Goal: Task Accomplishment & Management: Complete application form

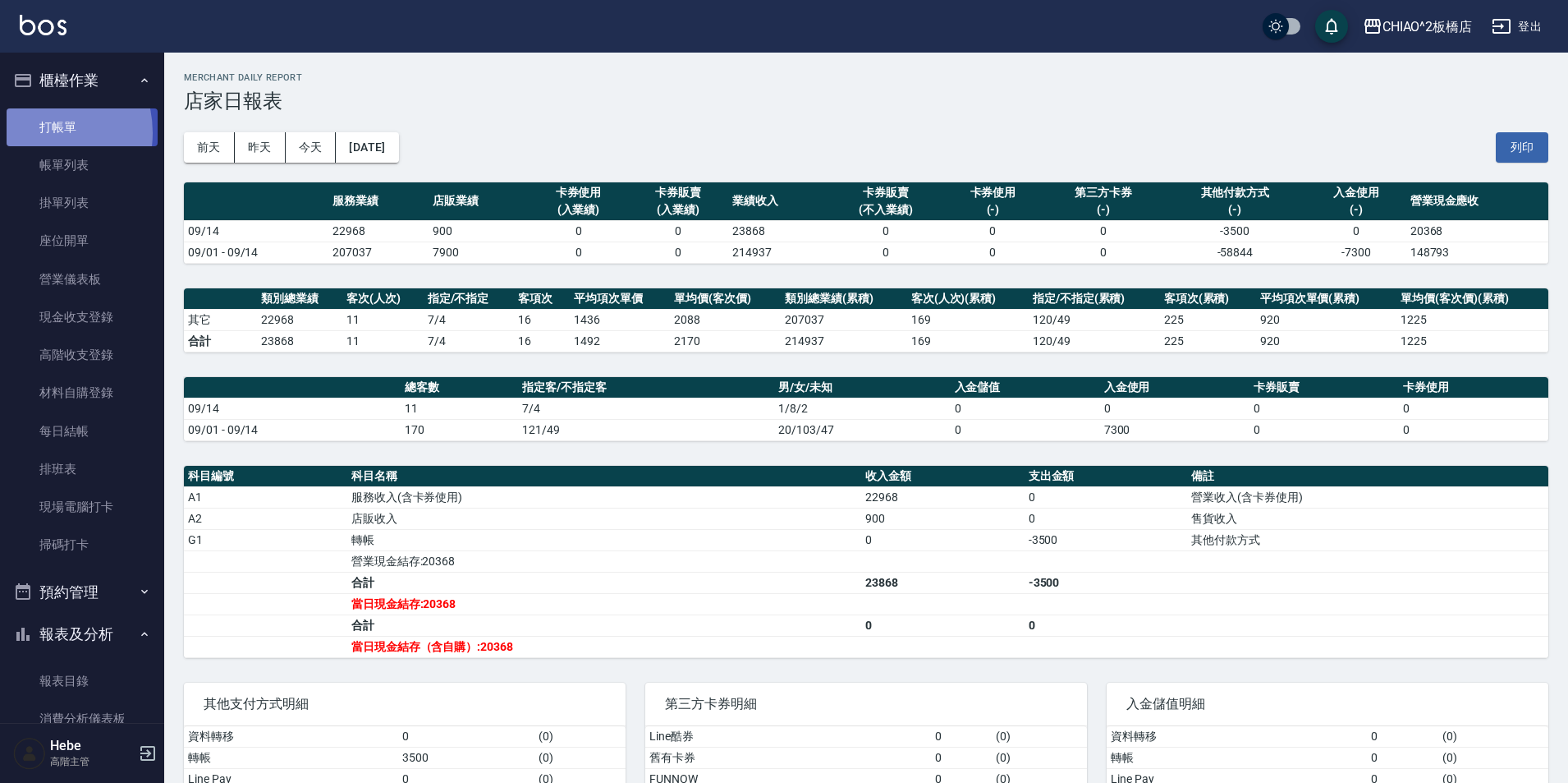
click at [38, 132] on link "打帳單" at bounding box center [82, 127] width 151 height 38
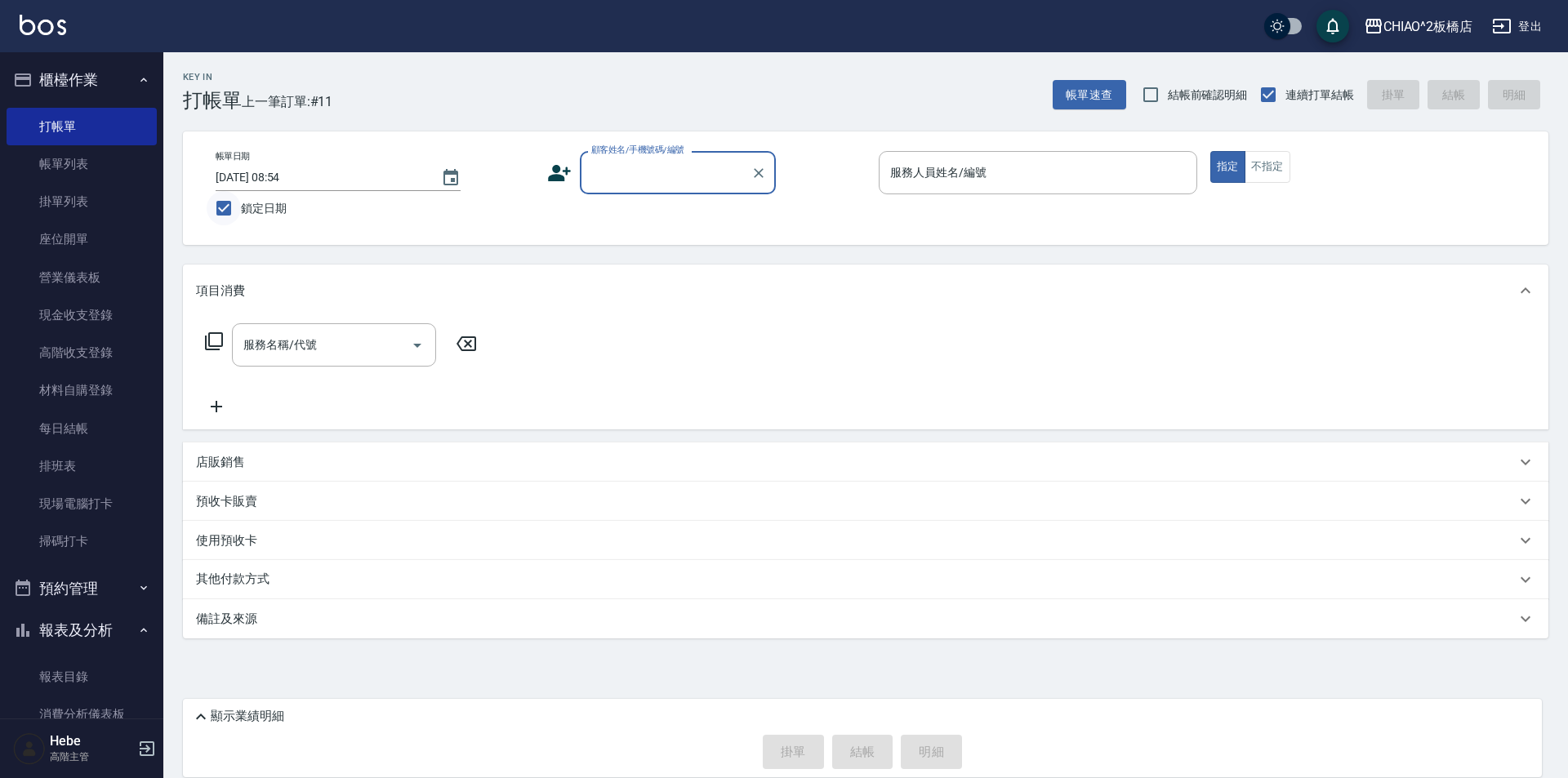
click at [226, 209] on input "鎖定日期" at bounding box center [223, 207] width 34 height 34
checkbox input "false"
type input "[DATE] 10:40"
click at [613, 181] on input "顧客姓名/手機號碼/編號" at bounding box center [665, 172] width 157 height 28
type input "d"
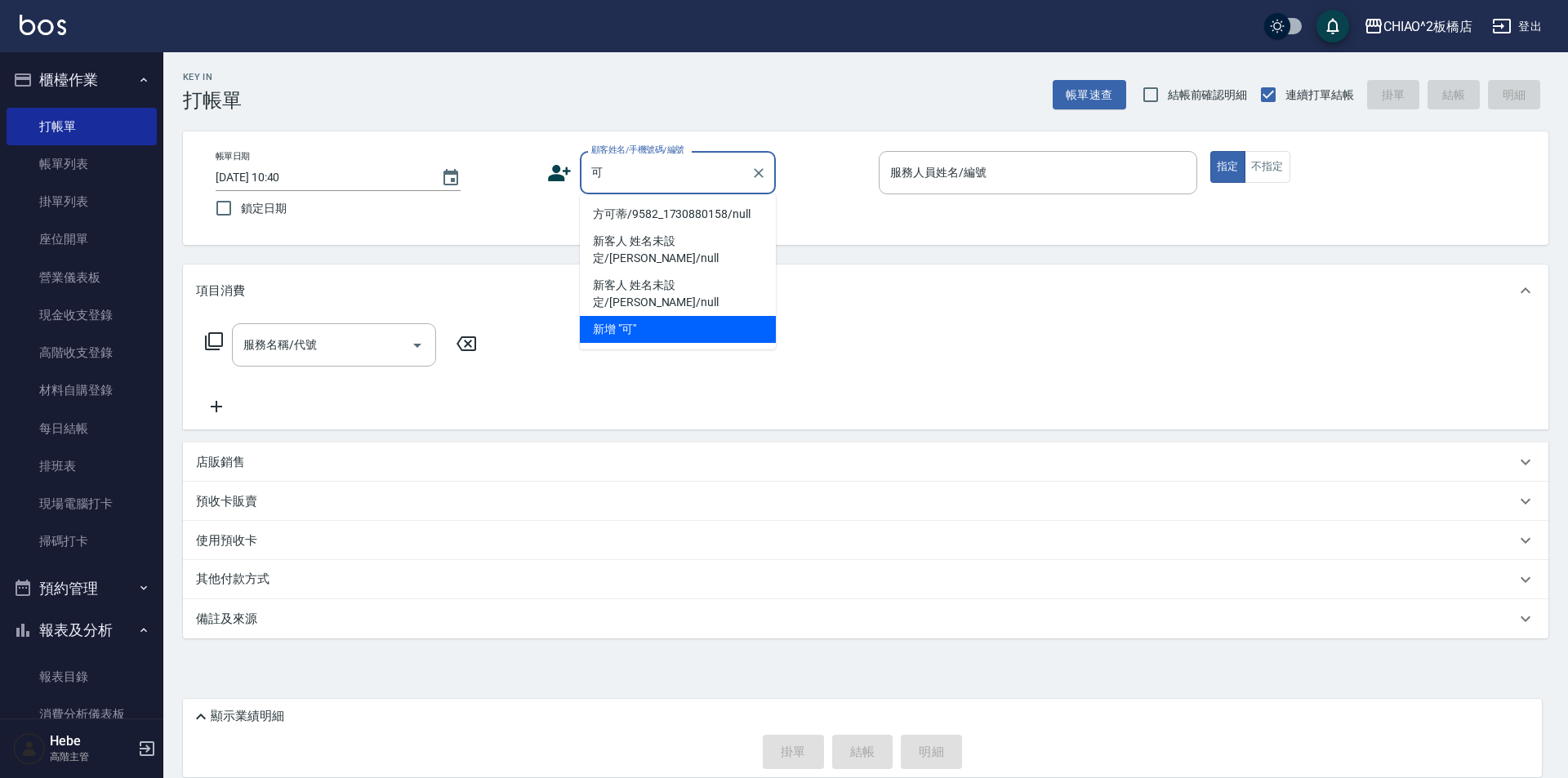
click at [632, 211] on li "方可蒂/9582_1730880158/null" at bounding box center [677, 215] width 196 height 27
type input "方可蒂/9582_1730880158/null"
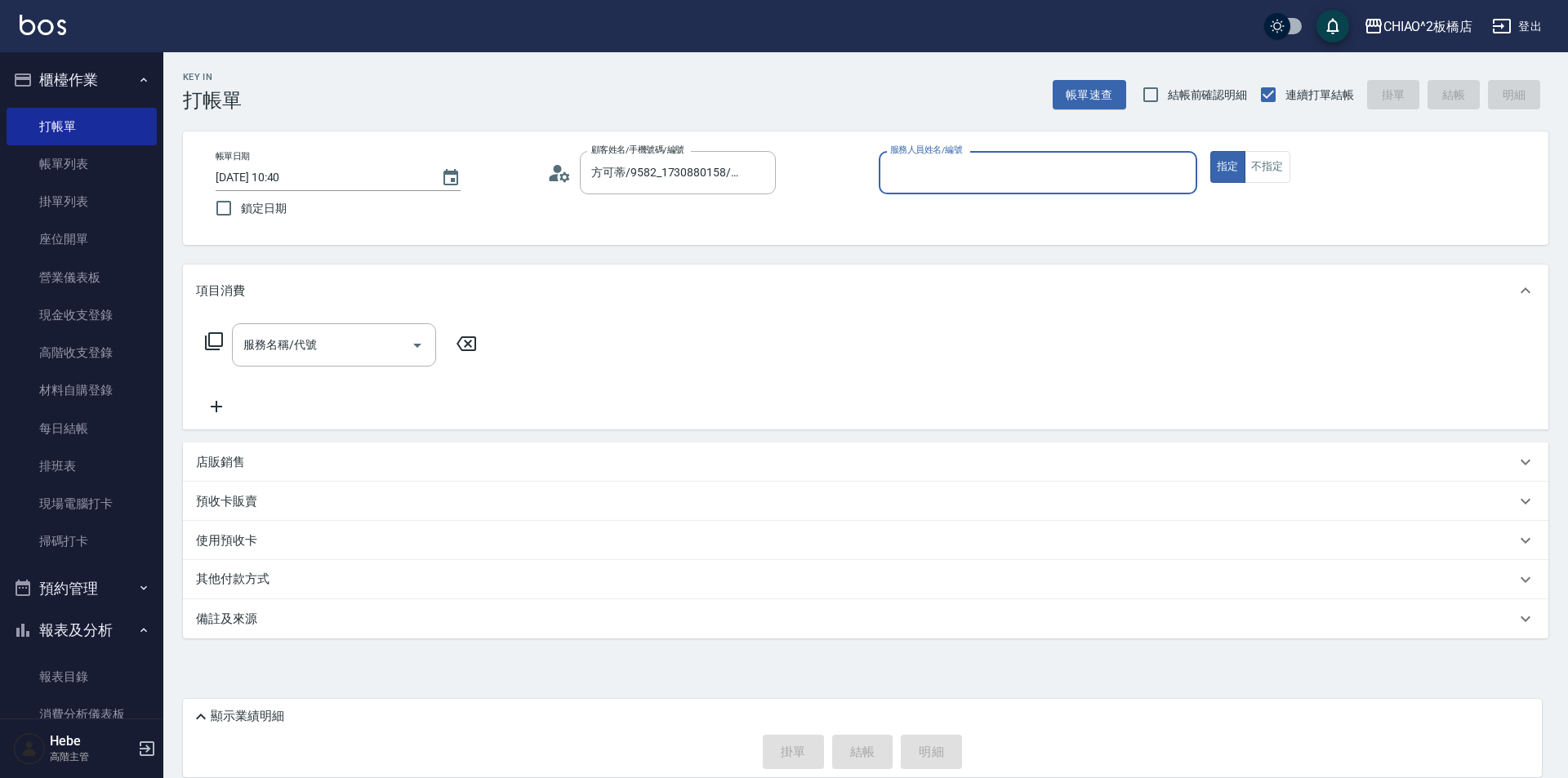
type input "MINI(無代號)"
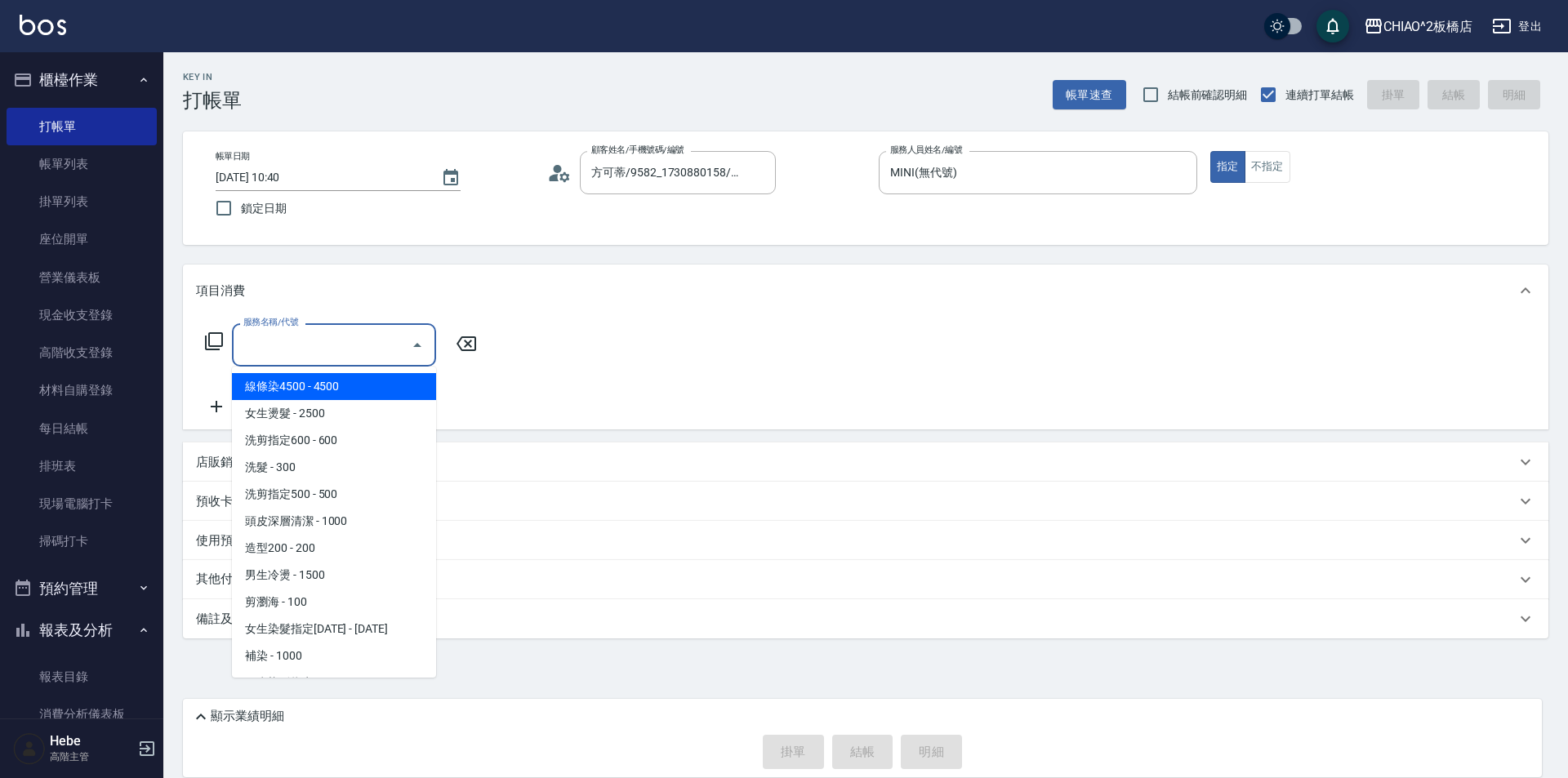
click at [287, 342] on input "服務名稱/代號" at bounding box center [322, 344] width 165 height 28
click at [309, 416] on span "女生燙髮 - 2500" at bounding box center [334, 413] width 204 height 27
type input "女生燙髮(96677)"
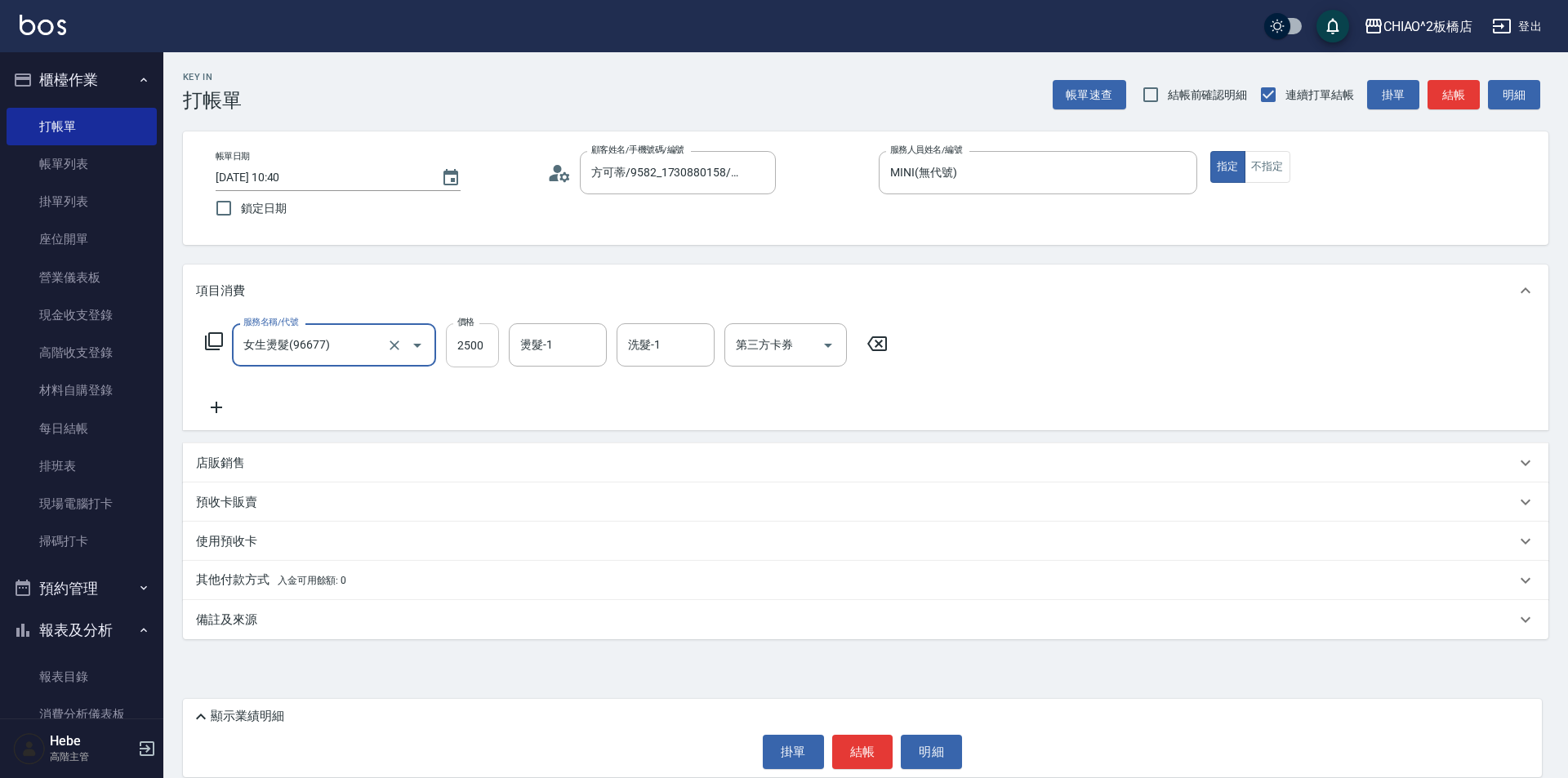
click at [479, 350] on input "2500" at bounding box center [472, 344] width 53 height 44
type input "3500"
click at [216, 406] on icon at bounding box center [217, 407] width 12 height 12
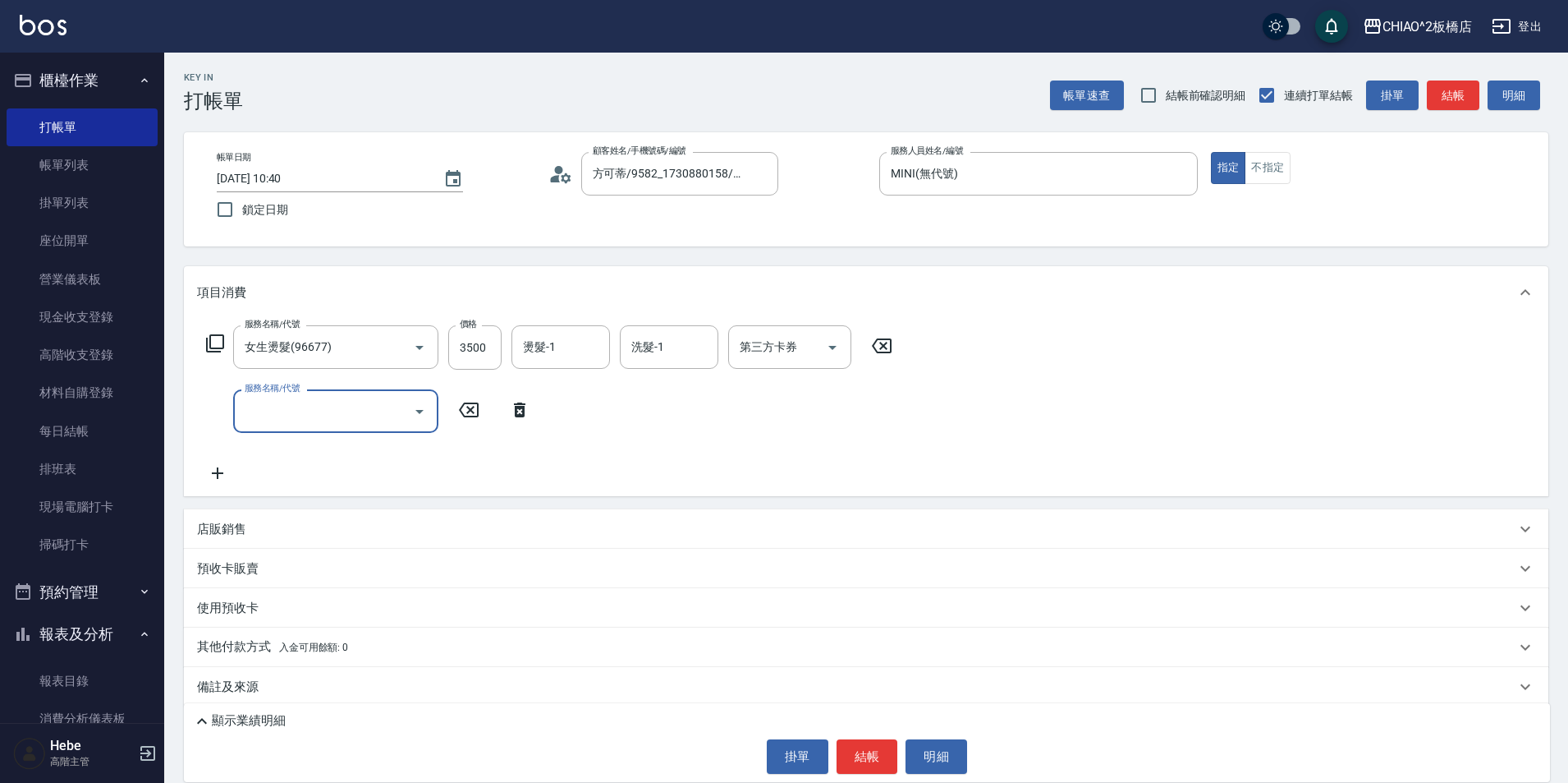
click at [296, 408] on input "服務名稱/代號" at bounding box center [324, 410] width 166 height 28
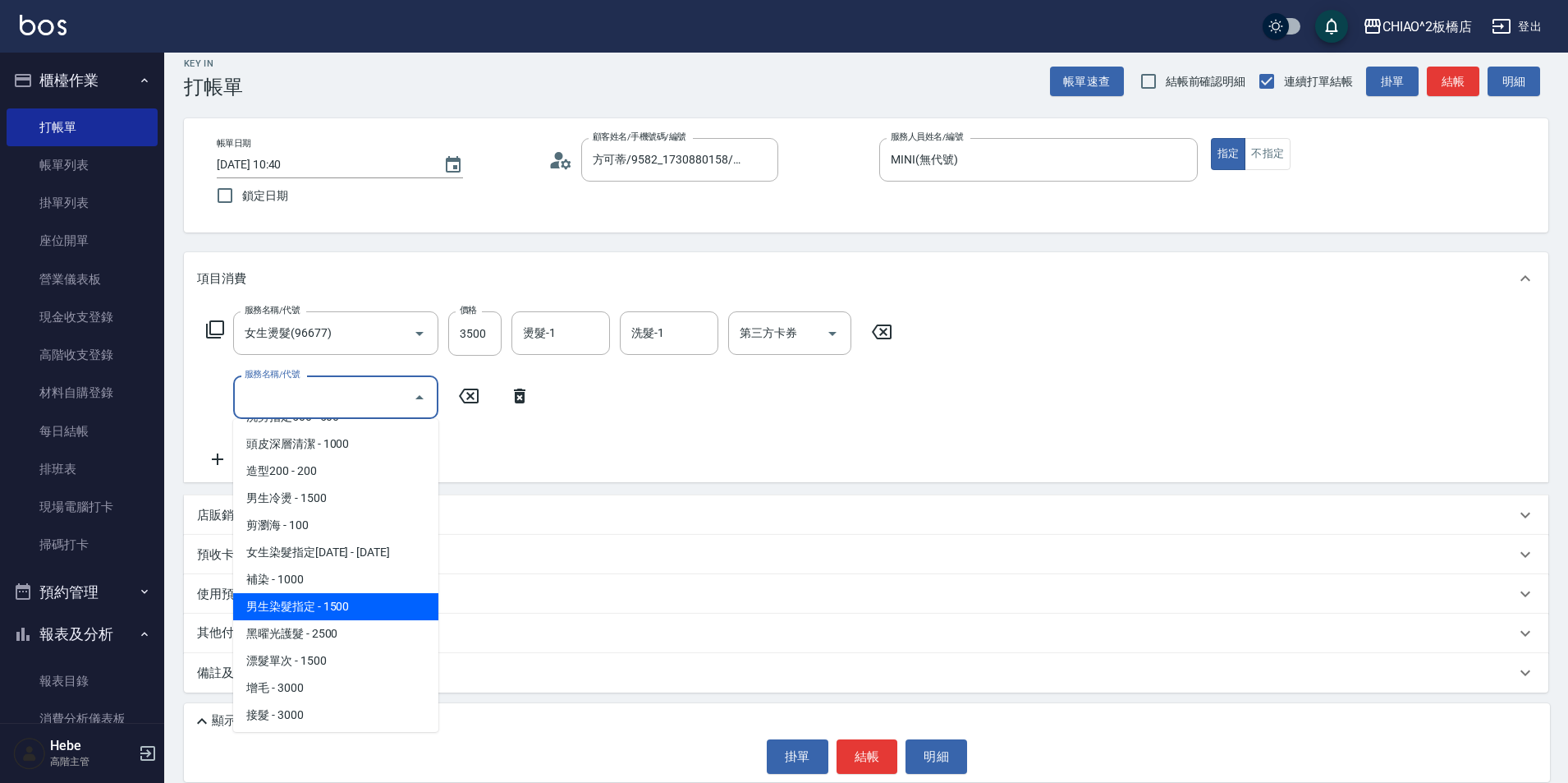
scroll to position [105, 0]
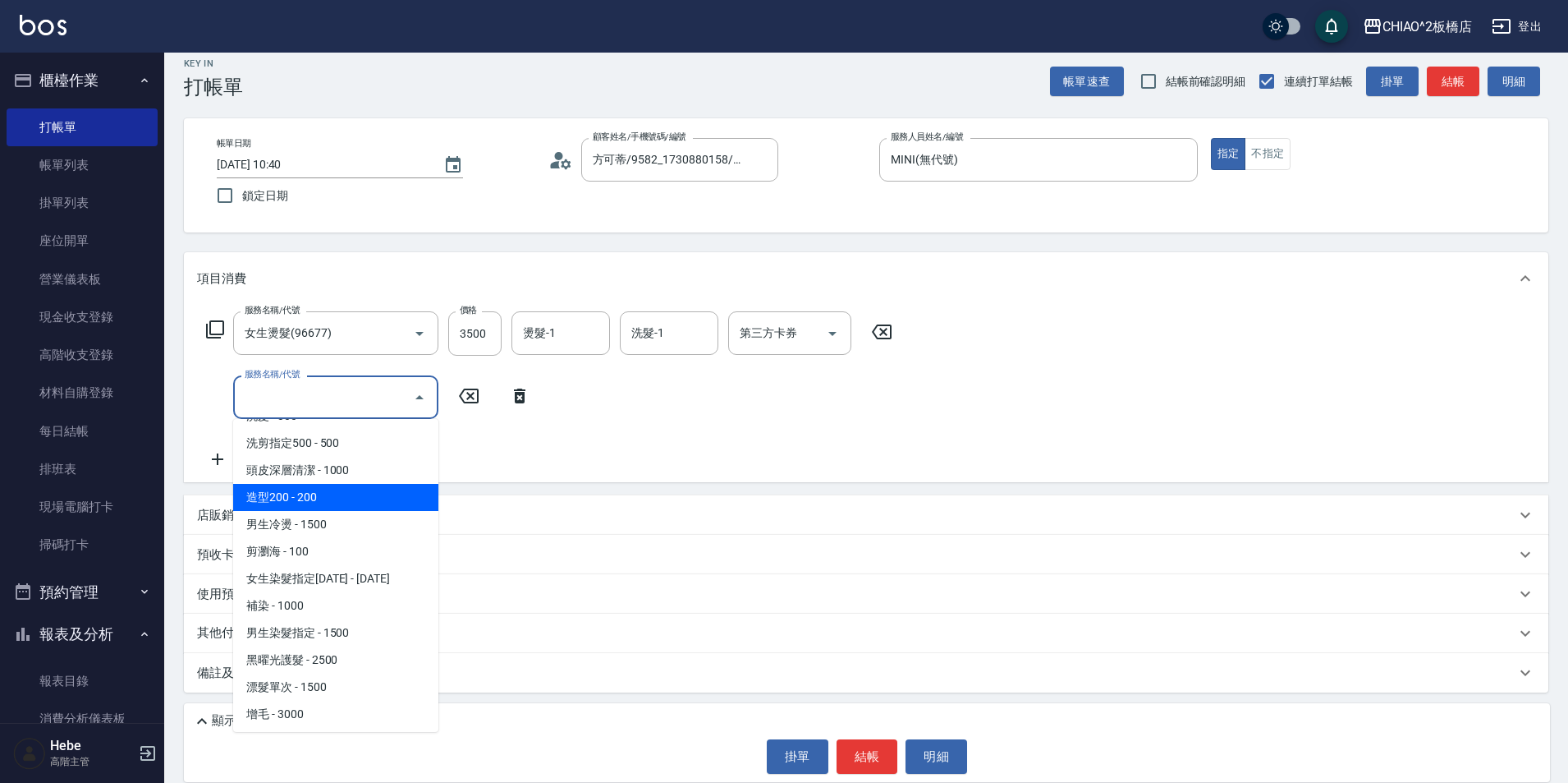
click at [368, 502] on span "造型200 - 200" at bounding box center [336, 497] width 205 height 27
type input "造型200(96686)"
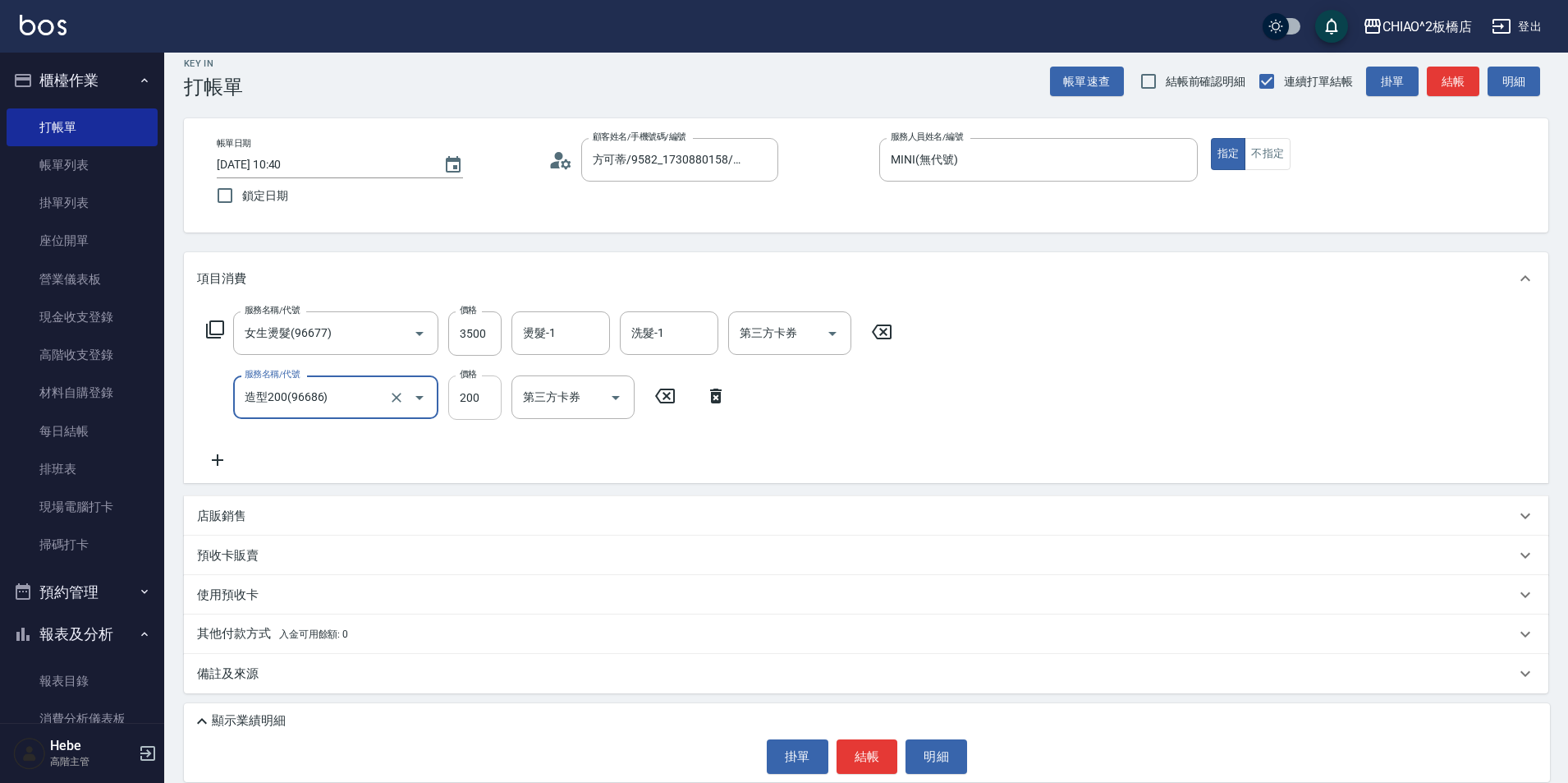
click at [478, 409] on input "200" at bounding box center [474, 397] width 54 height 44
type input "1800"
click at [304, 673] on div "備註及來源" at bounding box center [856, 673] width 1319 height 18
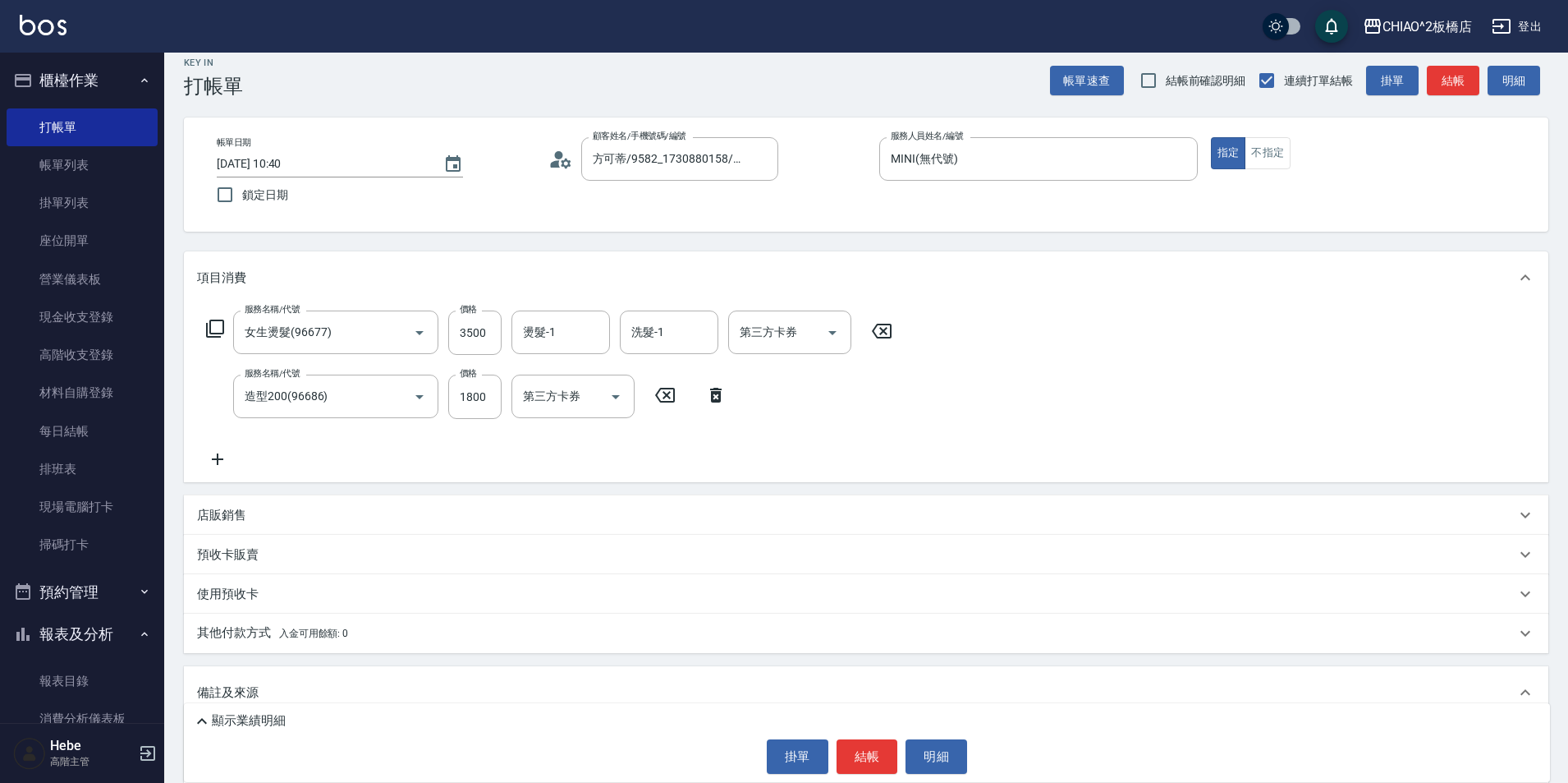
scroll to position [97, 0]
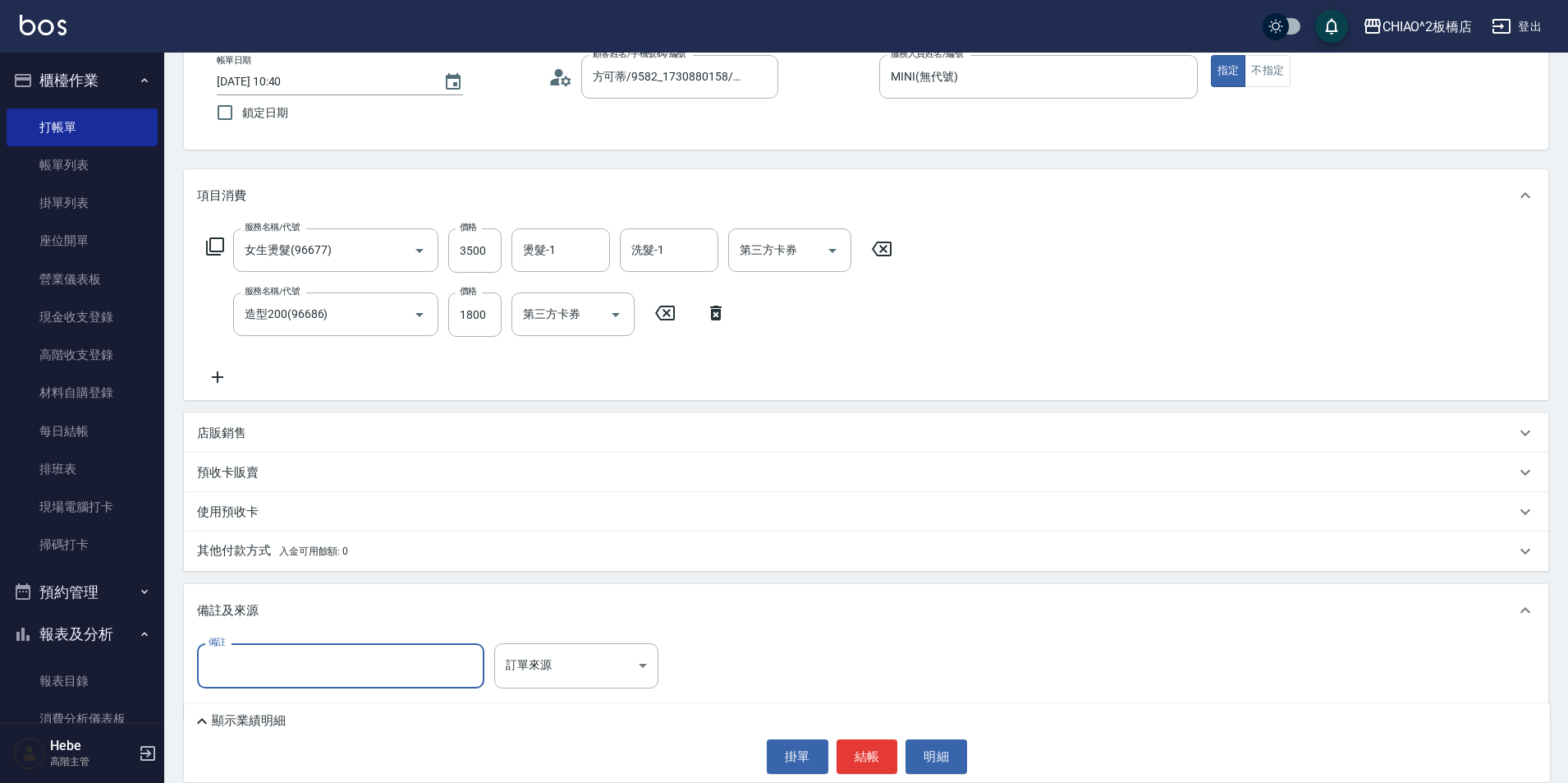
click at [296, 658] on input "備註" at bounding box center [340, 665] width 288 height 44
type input "整頭縮毛+C字燙+女神護髮"
click at [857, 754] on button "結帳" at bounding box center [867, 756] width 62 height 34
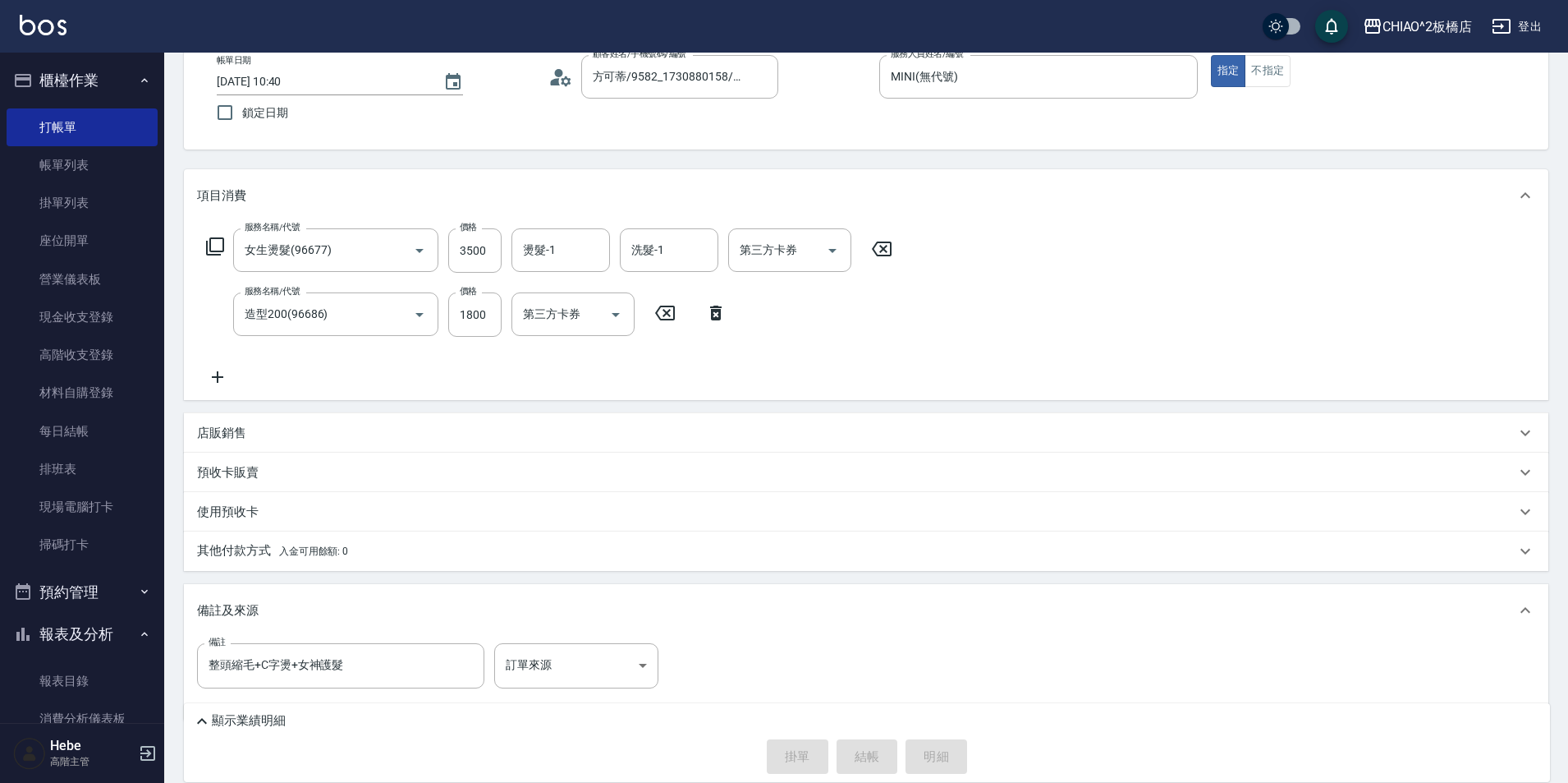
type input "[DATE] 10:41"
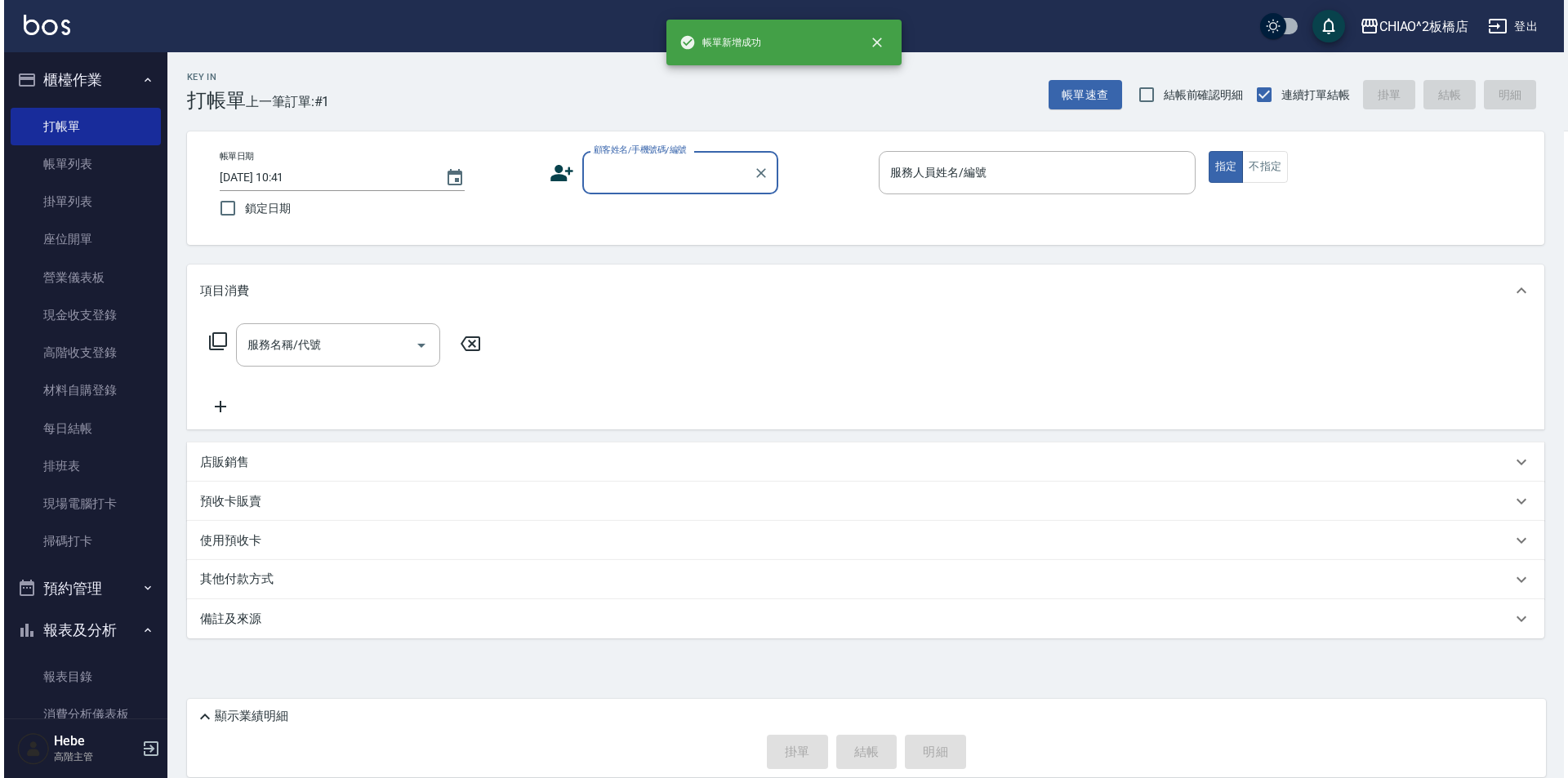
scroll to position [0, 0]
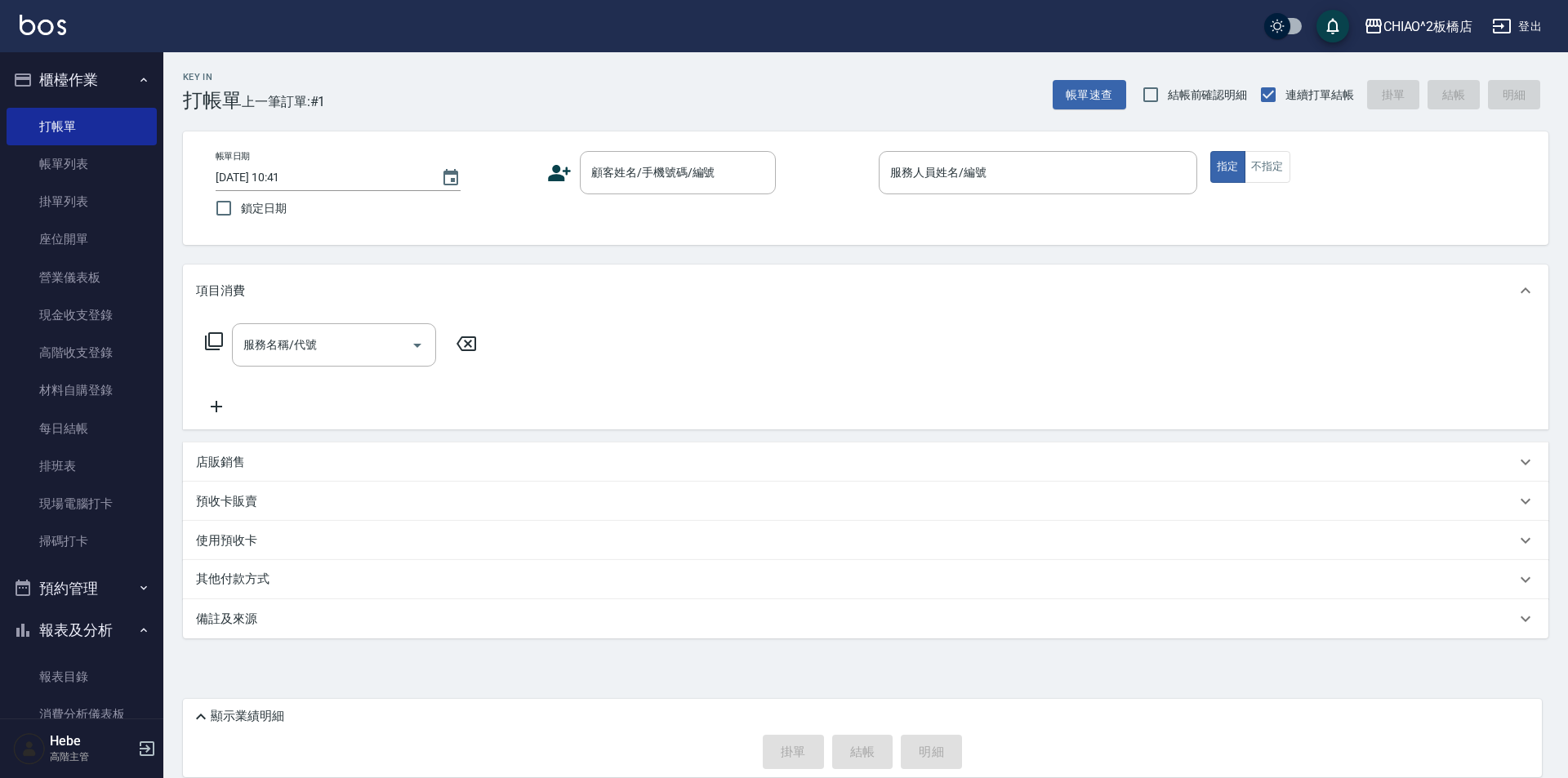
drag, startPoint x: 1203, startPoint y: 682, endPoint x: 1193, endPoint y: 696, distance: 17.2
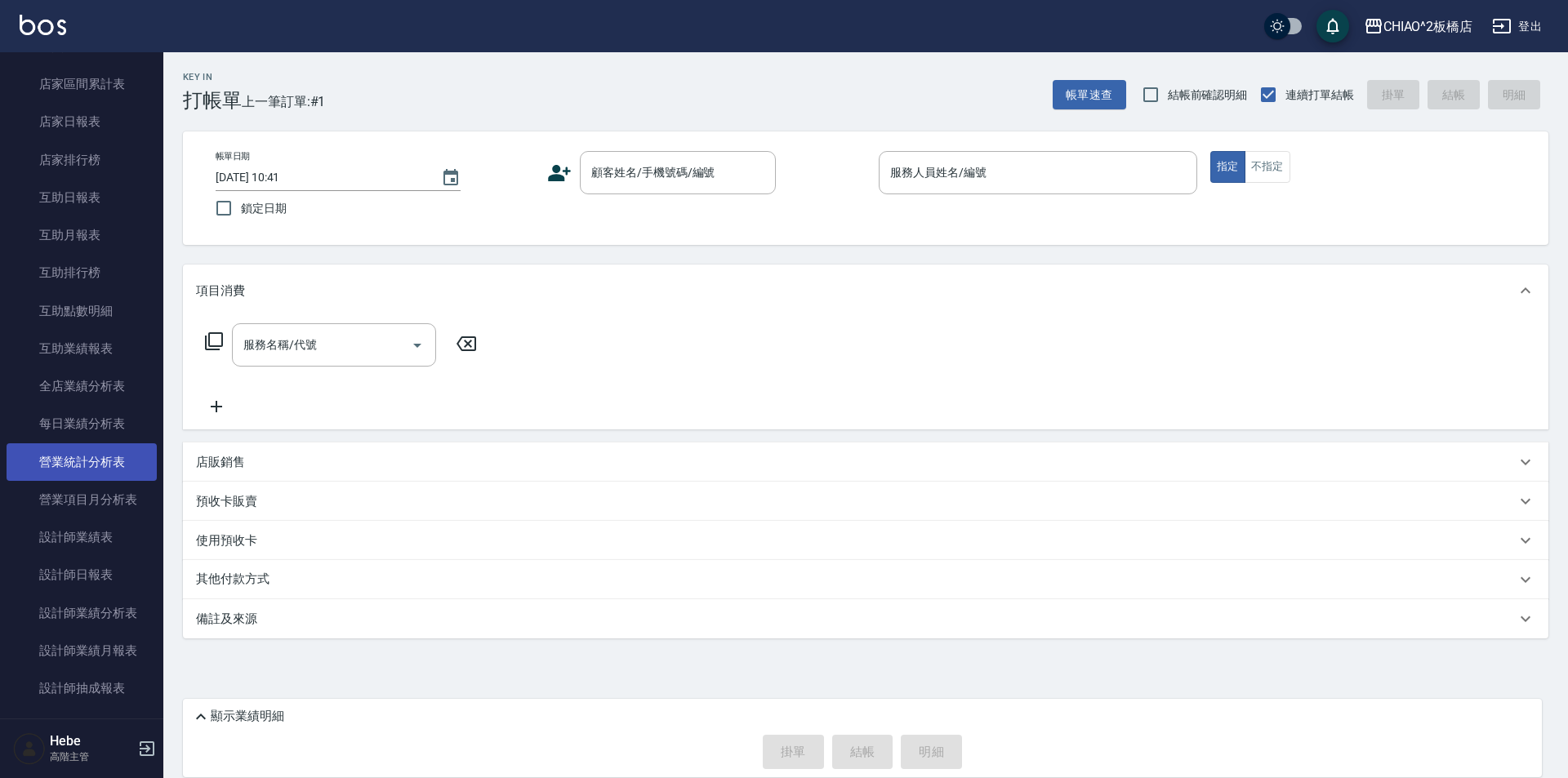
scroll to position [816, 0]
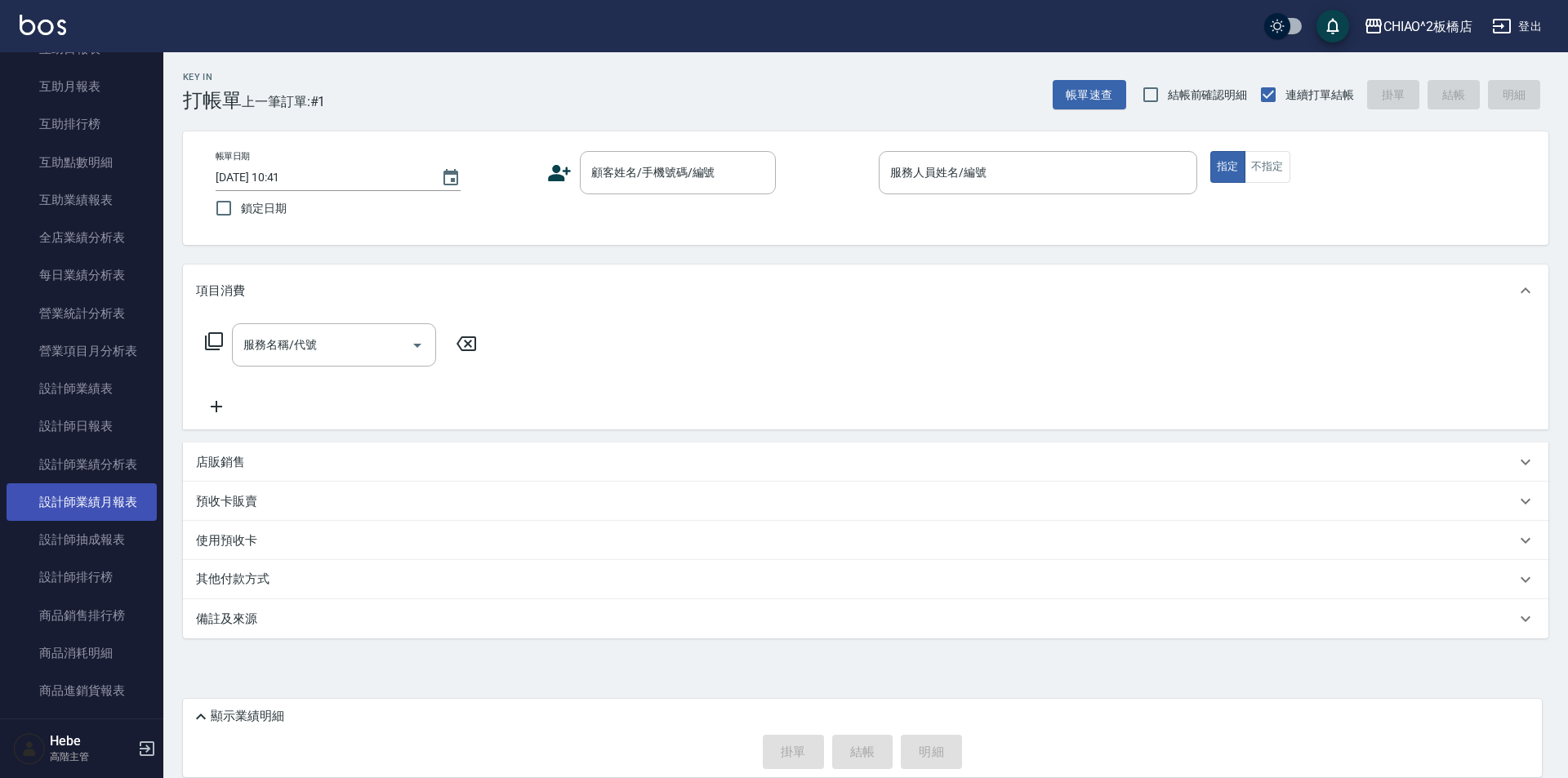
click at [112, 491] on link "設計師業績月報表" at bounding box center [82, 502] width 150 height 38
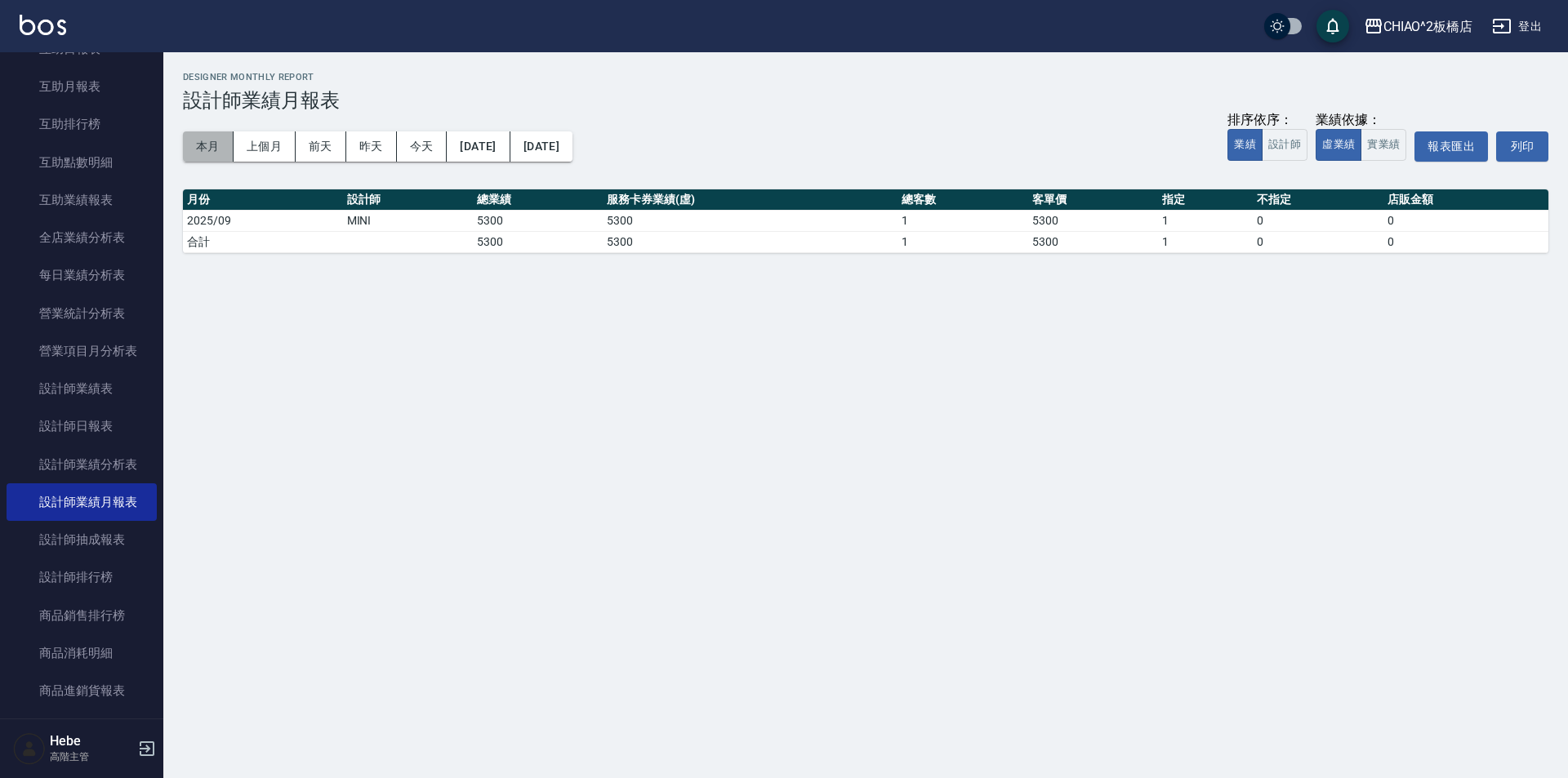
click at [221, 140] on button "本月" at bounding box center [208, 146] width 51 height 30
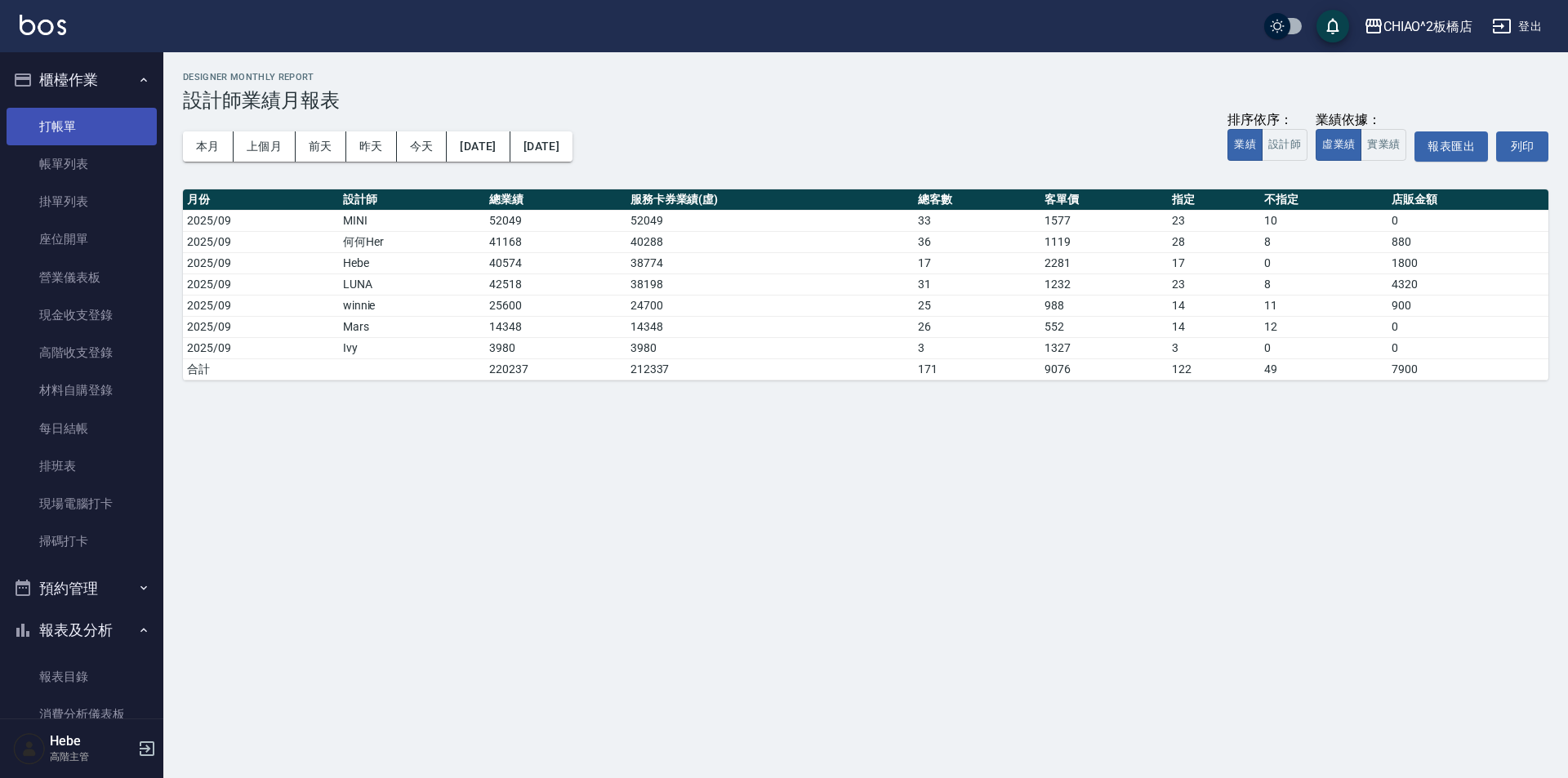
click at [100, 134] on link "打帳單" at bounding box center [82, 126] width 150 height 38
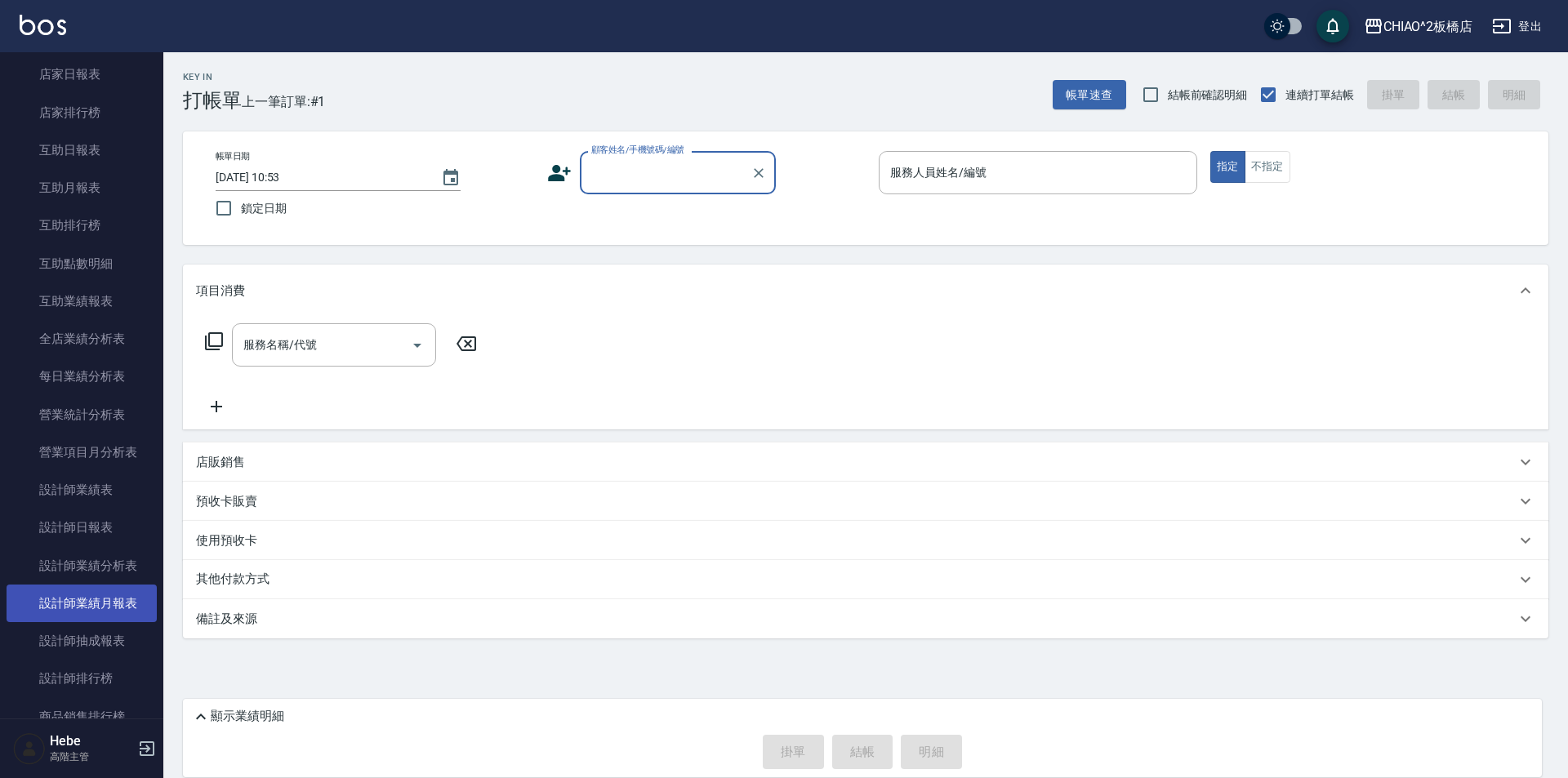
scroll to position [734, 0]
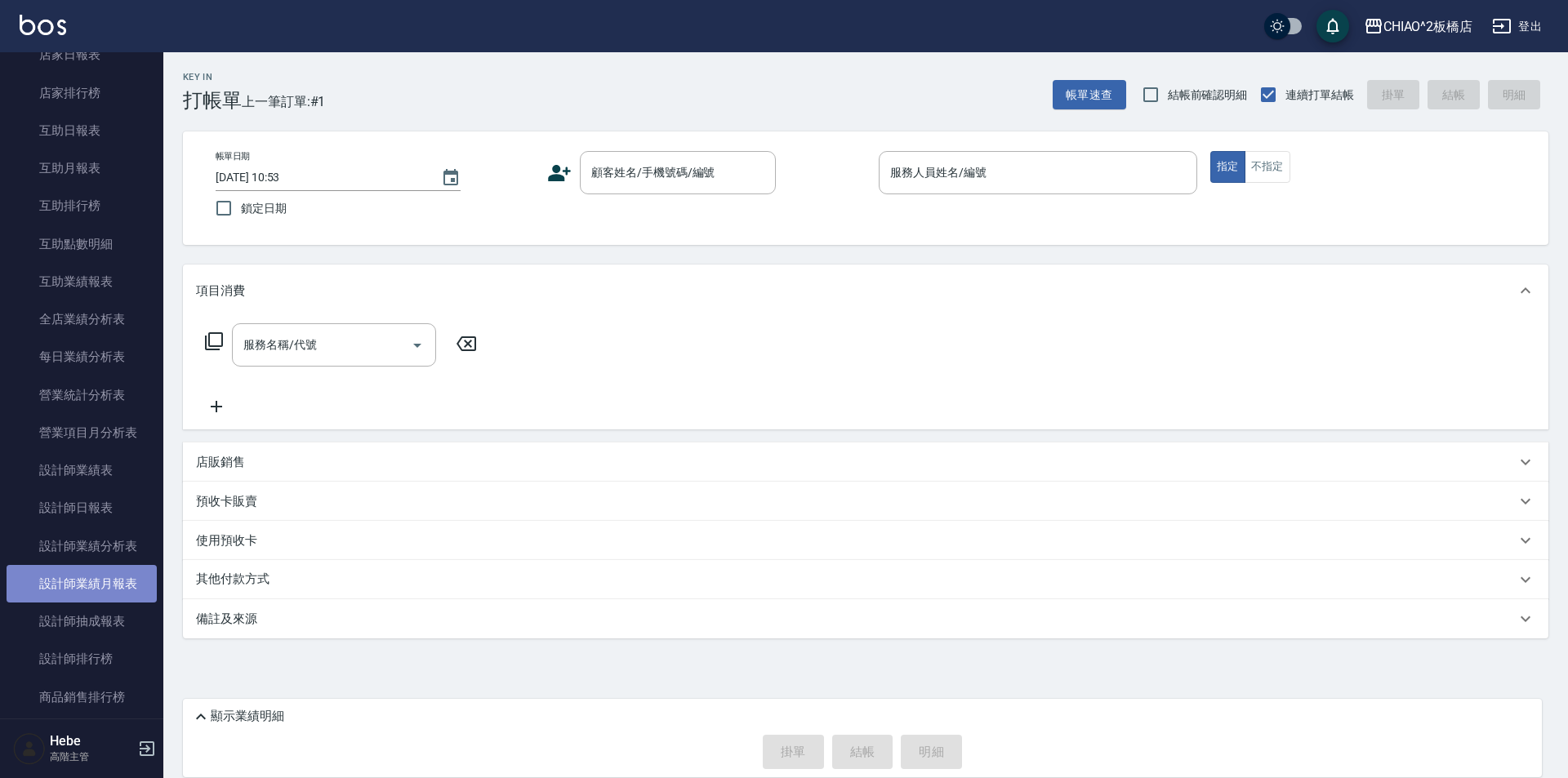
click at [125, 582] on link "設計師業績月報表" at bounding box center [82, 584] width 150 height 38
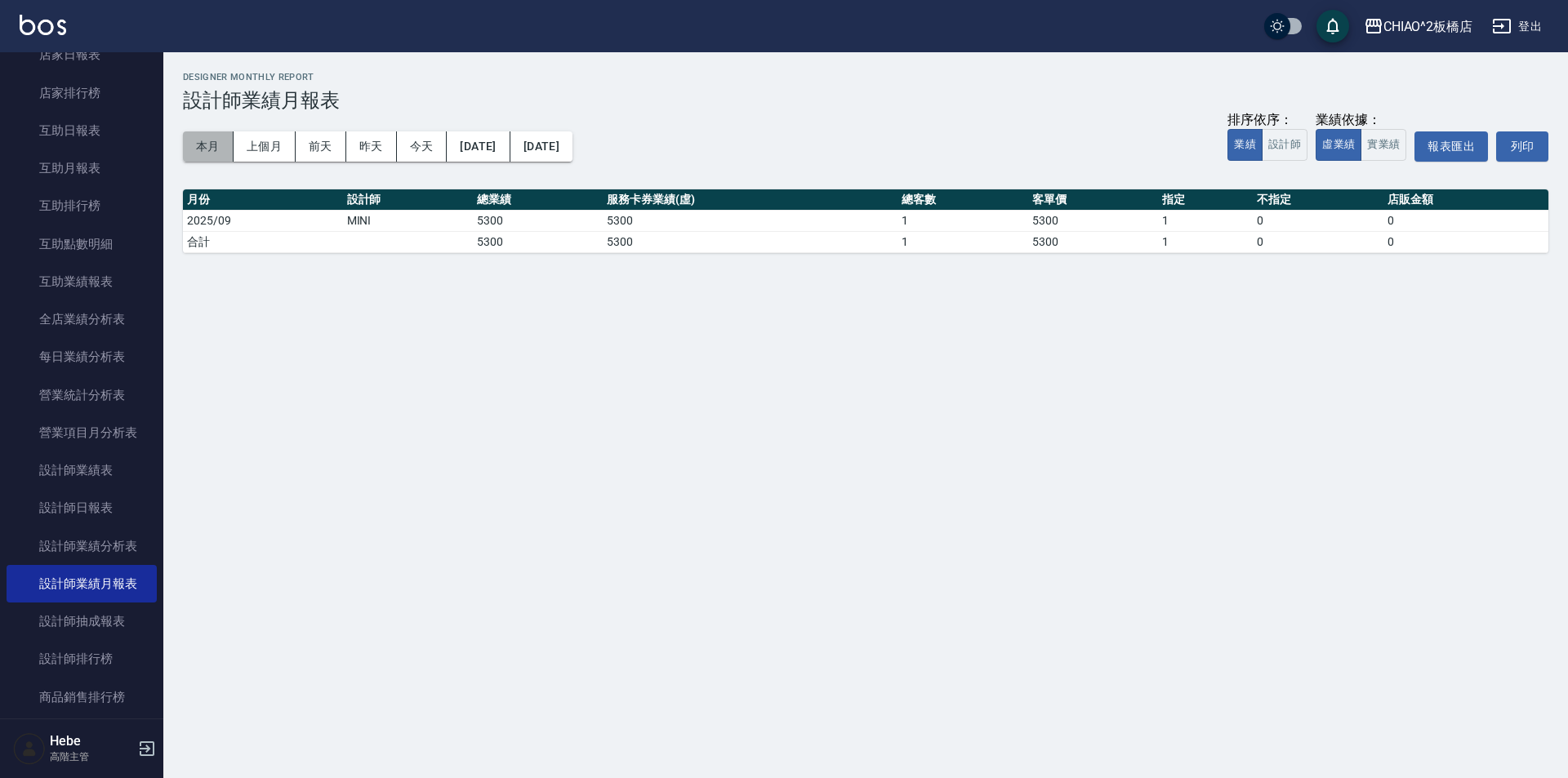
click at [205, 145] on button "本月" at bounding box center [208, 146] width 51 height 30
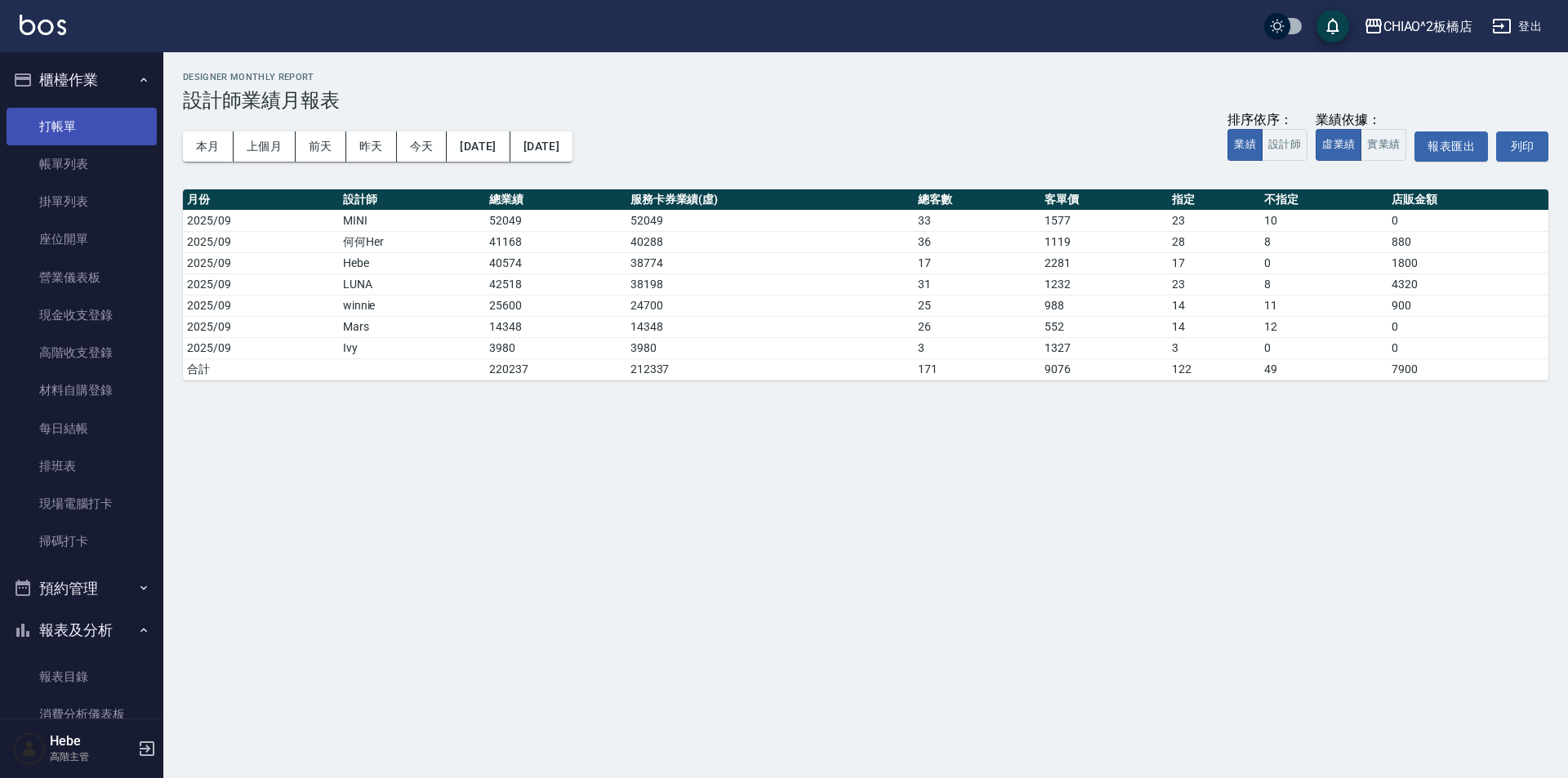
click at [85, 124] on link "打帳單" at bounding box center [82, 126] width 150 height 38
